Goal: Information Seeking & Learning: Compare options

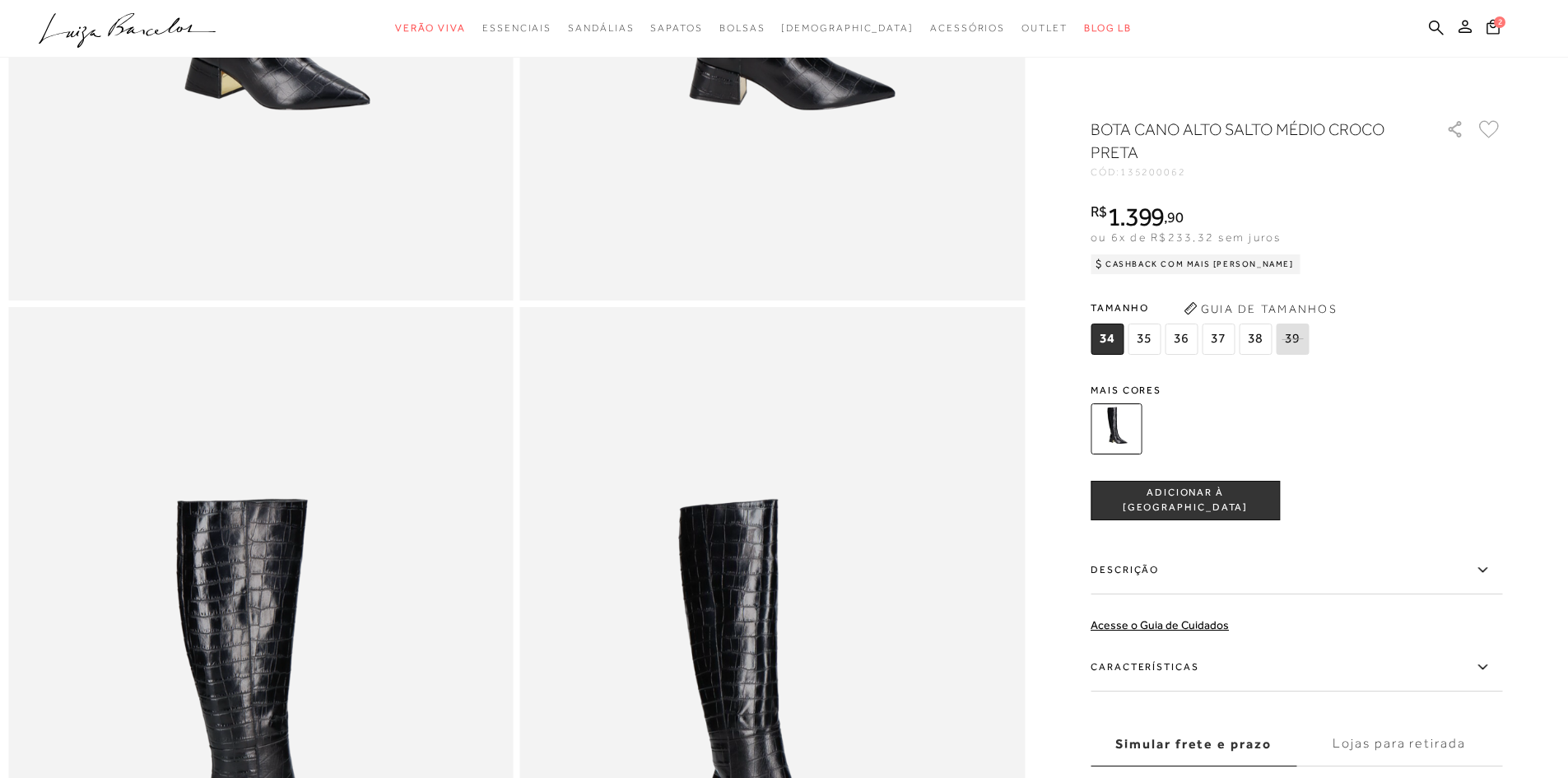
scroll to position [494, 0]
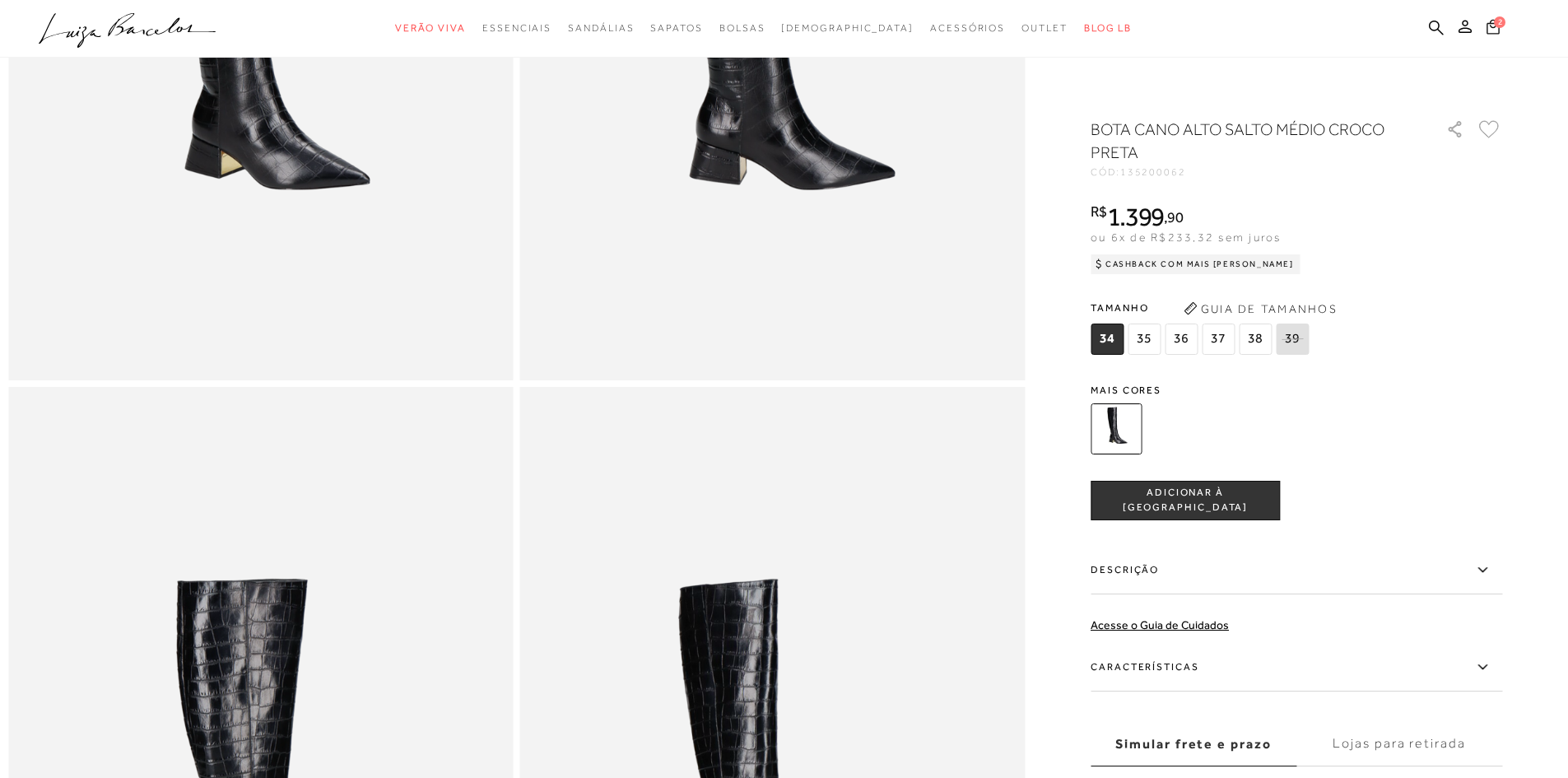
click at [1491, 26] on icon at bounding box center [1492, 26] width 13 height 15
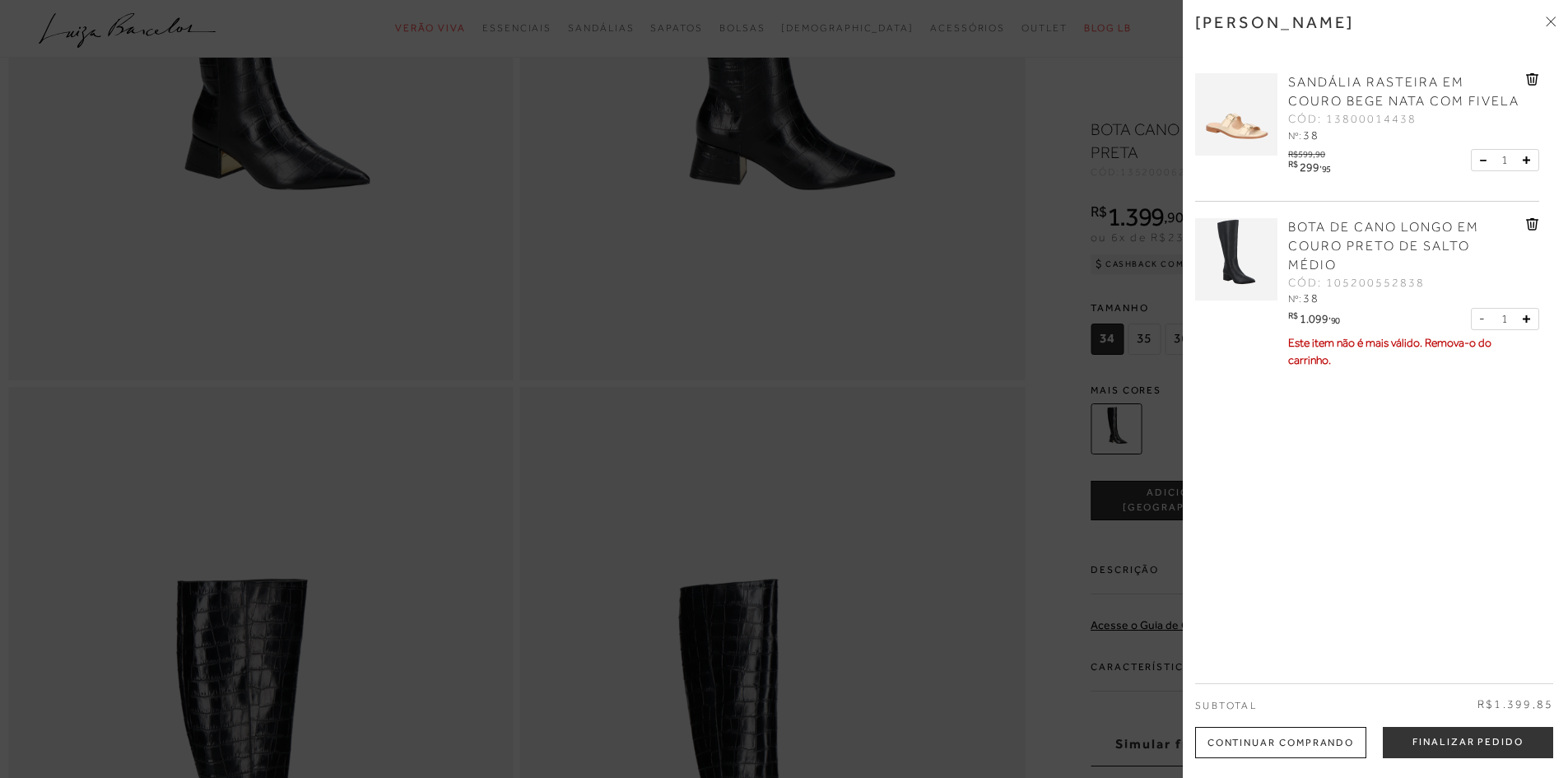
click at [1327, 250] on span "BOTA DE CANO LONGO EM COURO PRETO DE SALTO MÉDIO" at bounding box center [1383, 246] width 191 height 53
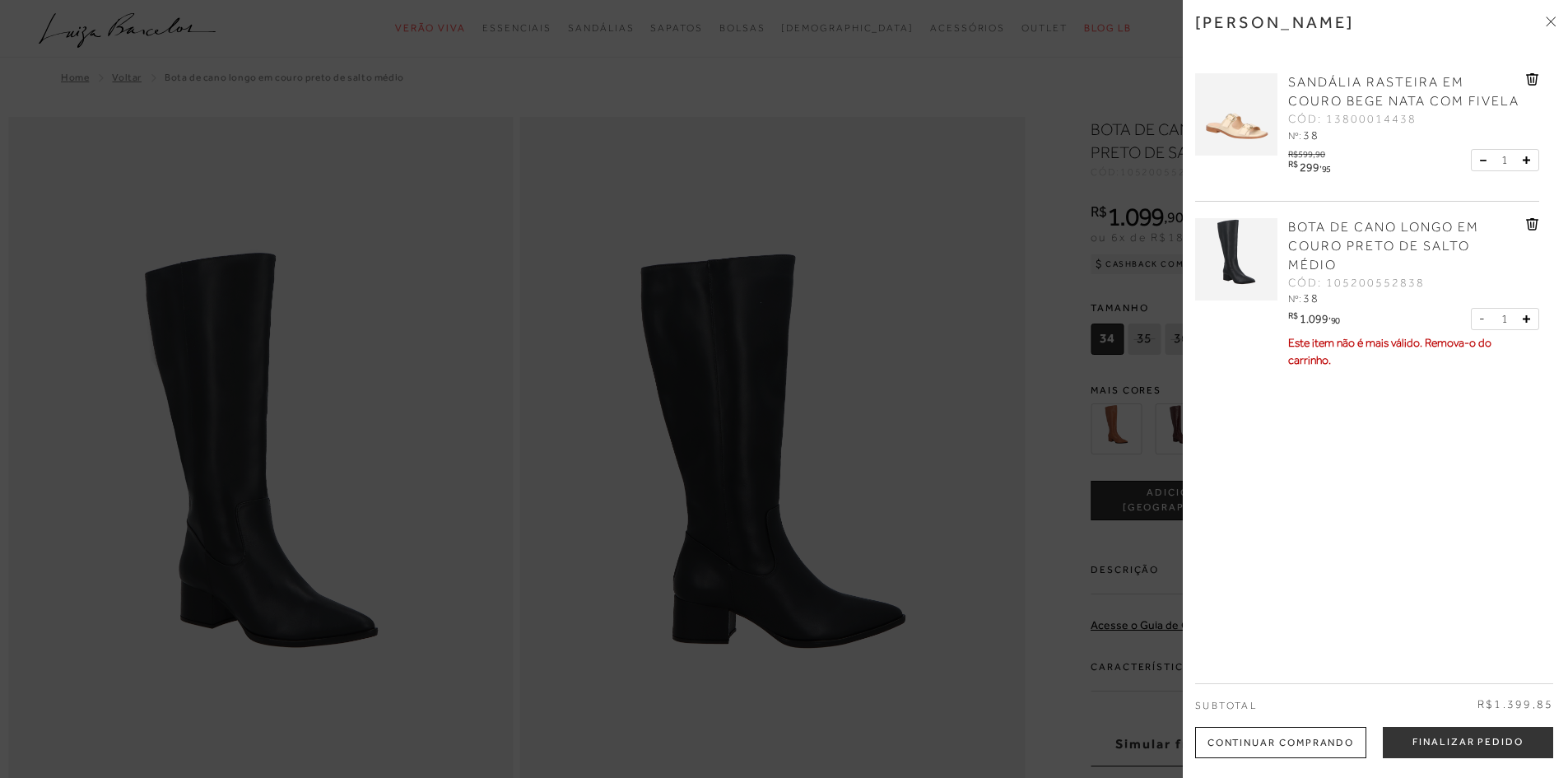
click at [1053, 381] on div at bounding box center [784, 389] width 1568 height 778
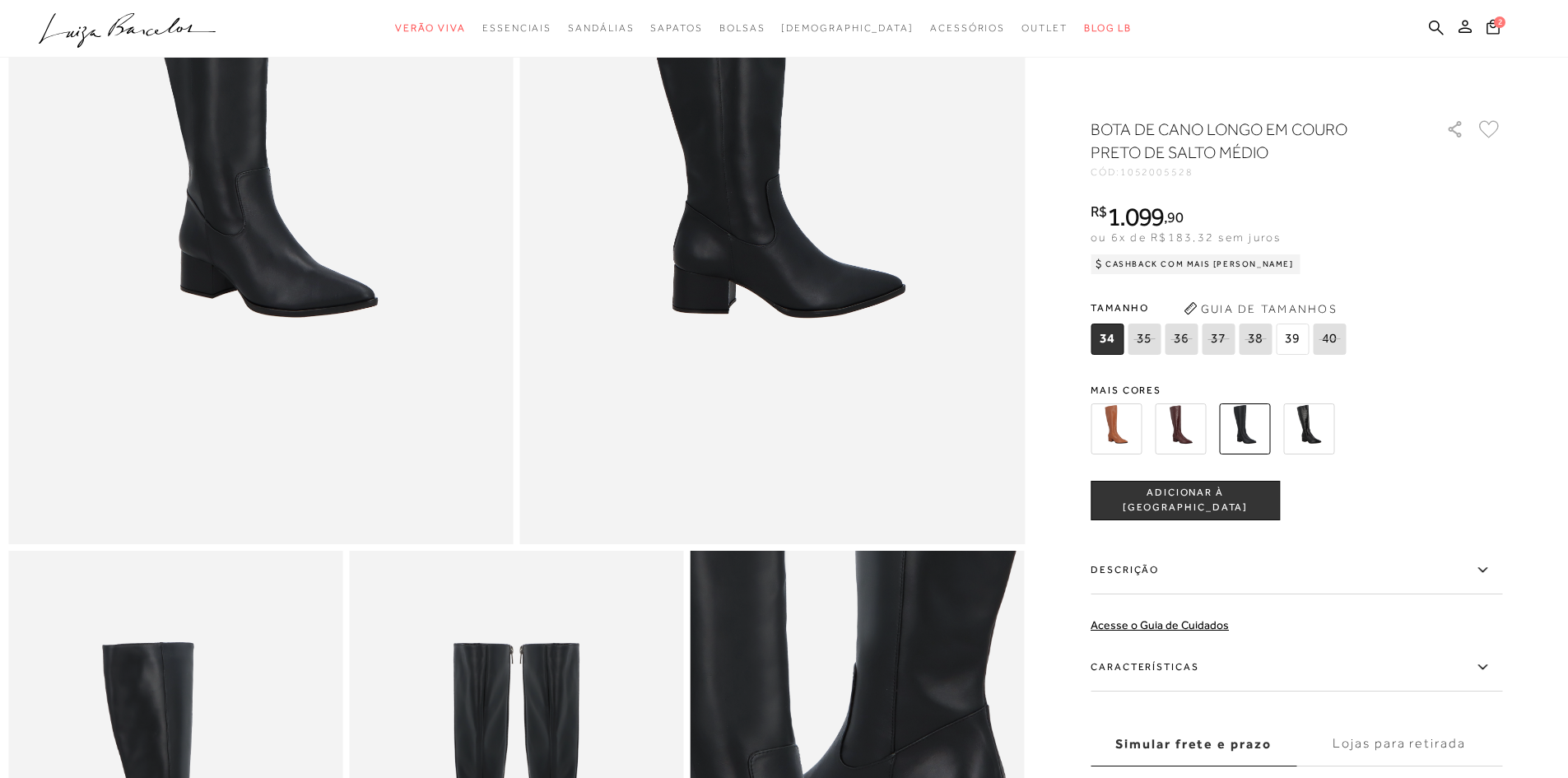
scroll to position [329, 0]
click at [1189, 429] on img at bounding box center [1180, 429] width 51 height 51
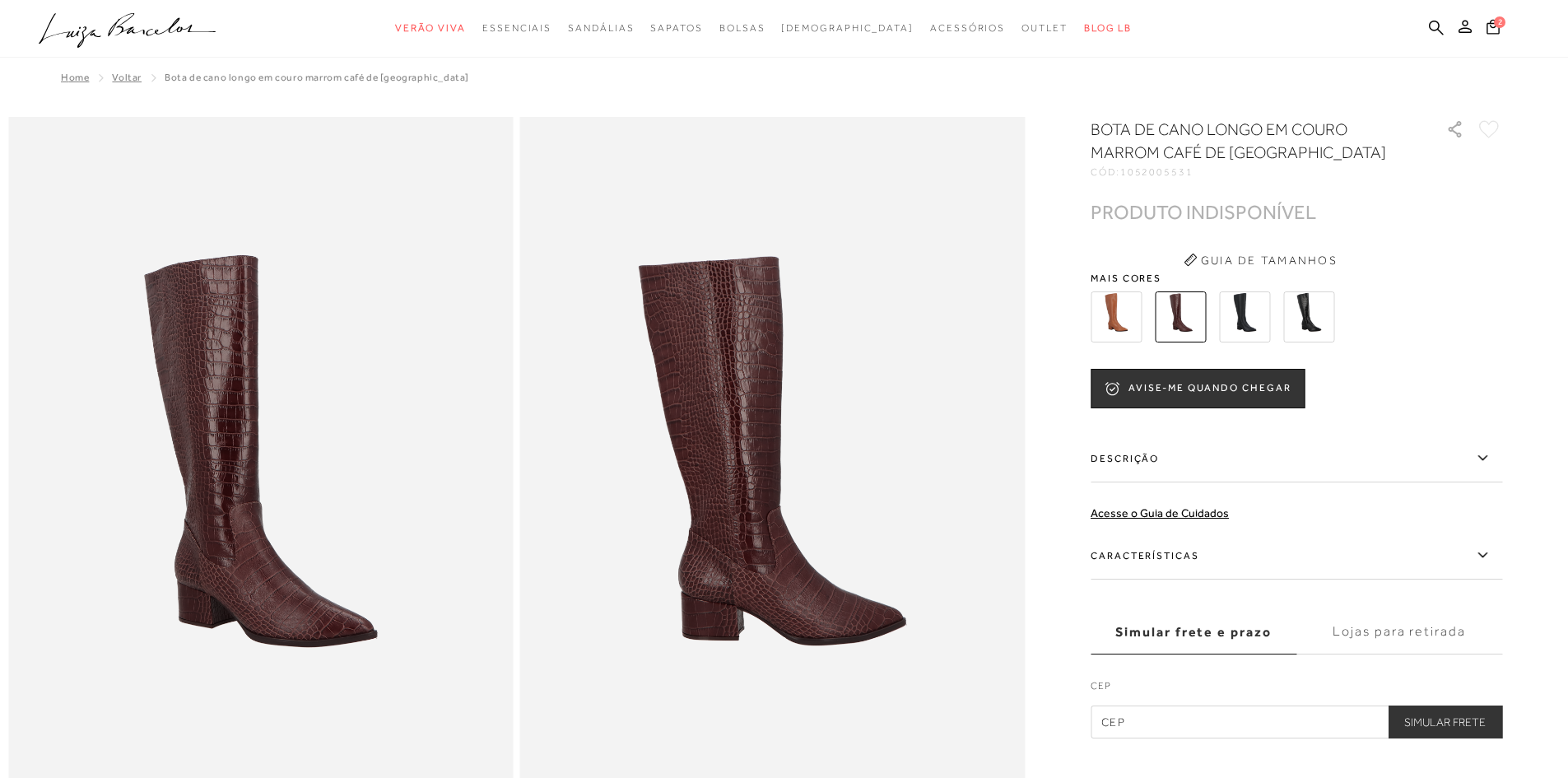
click at [1114, 317] on img at bounding box center [1116, 316] width 51 height 51
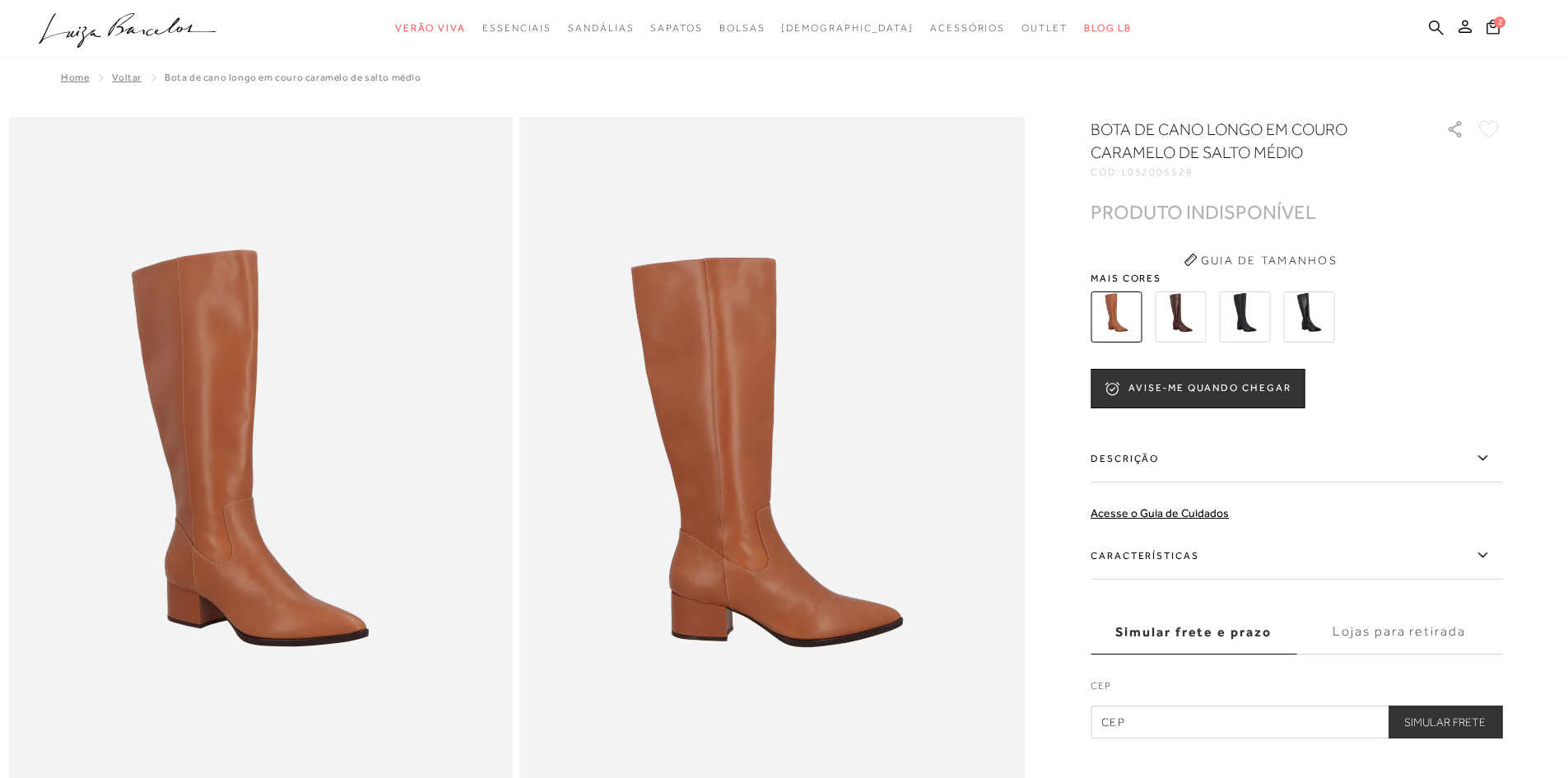
click at [1323, 316] on img at bounding box center [1308, 316] width 51 height 51
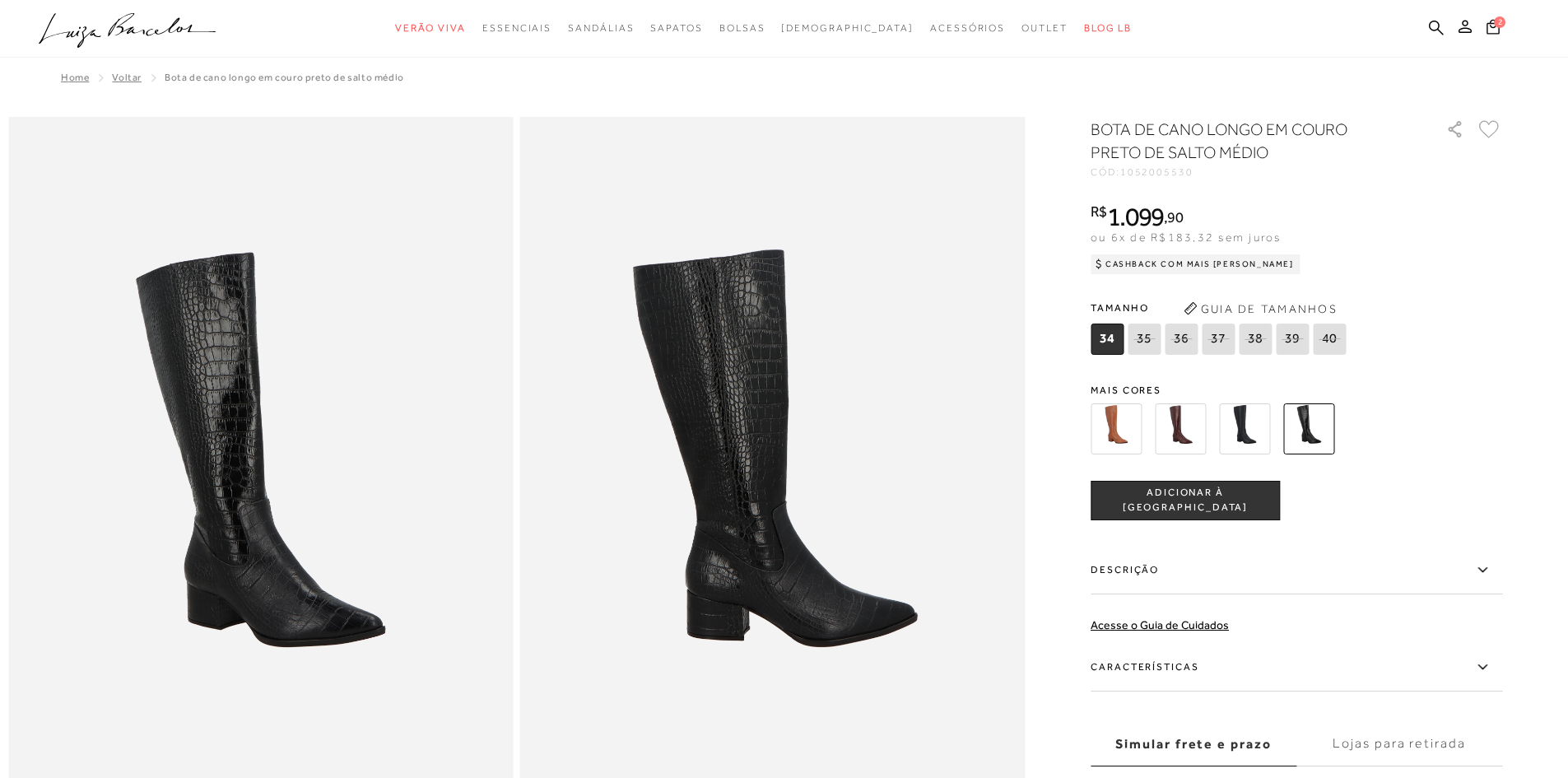
scroll to position [411, 0]
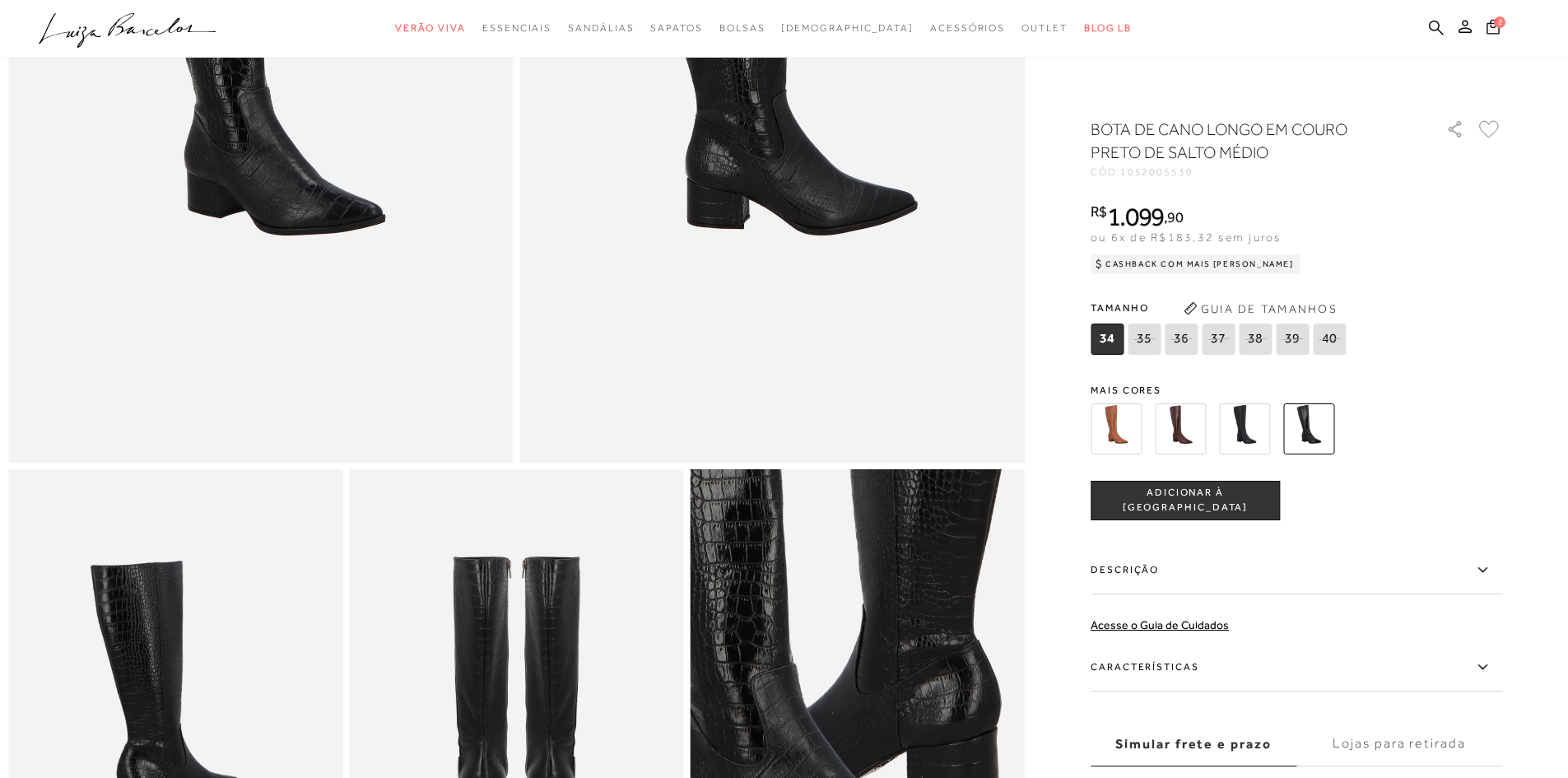
click at [1186, 667] on label "Características" at bounding box center [1297, 667] width 411 height 48
click at [0, 0] on input "Características" at bounding box center [0, 0] width 0 height 0
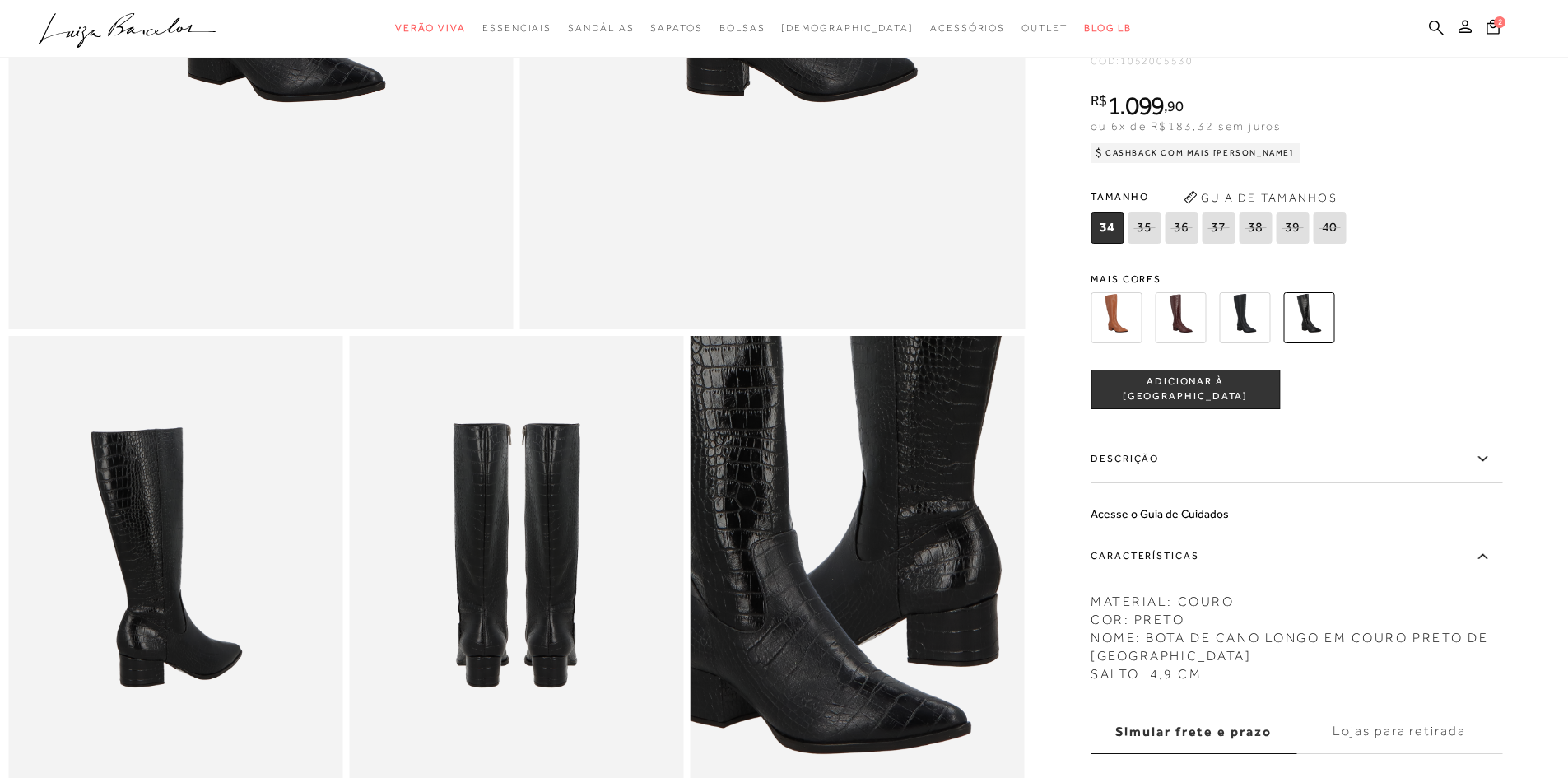
scroll to position [741, 0]
